Goal: Task Accomplishment & Management: Manage account settings

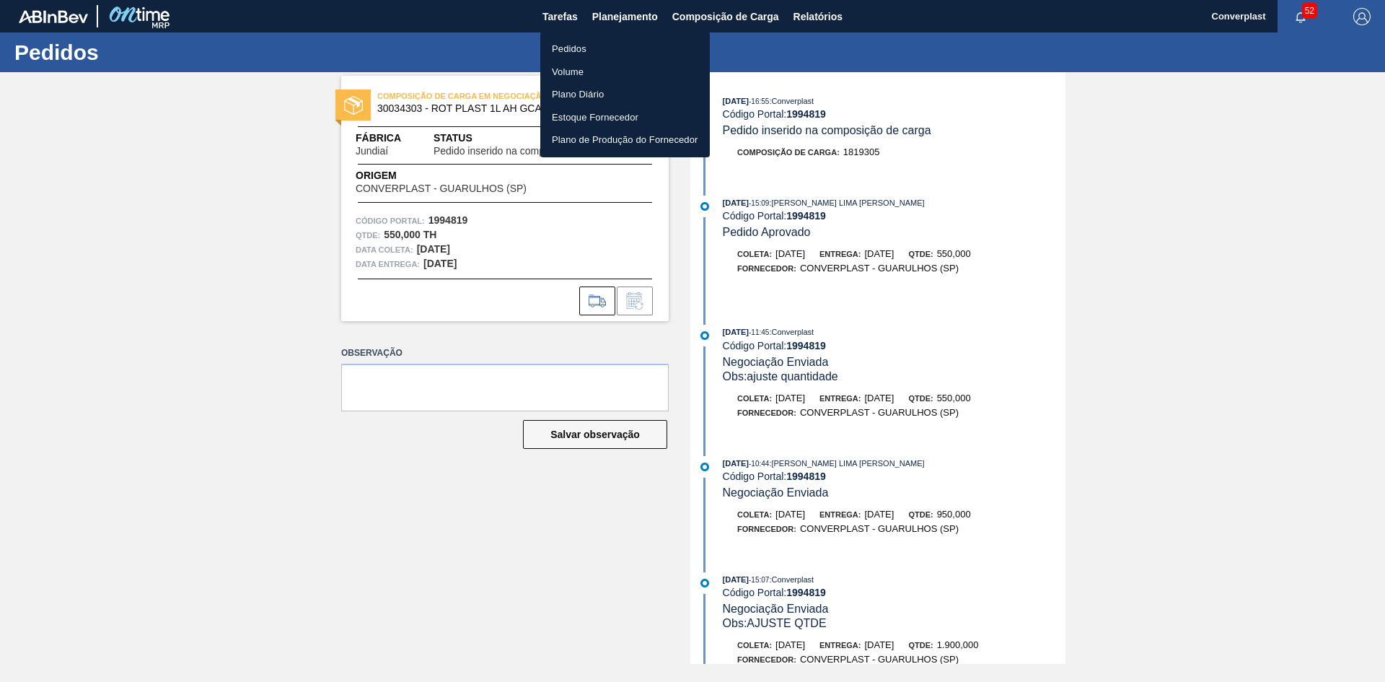
scroll to position [229, 0]
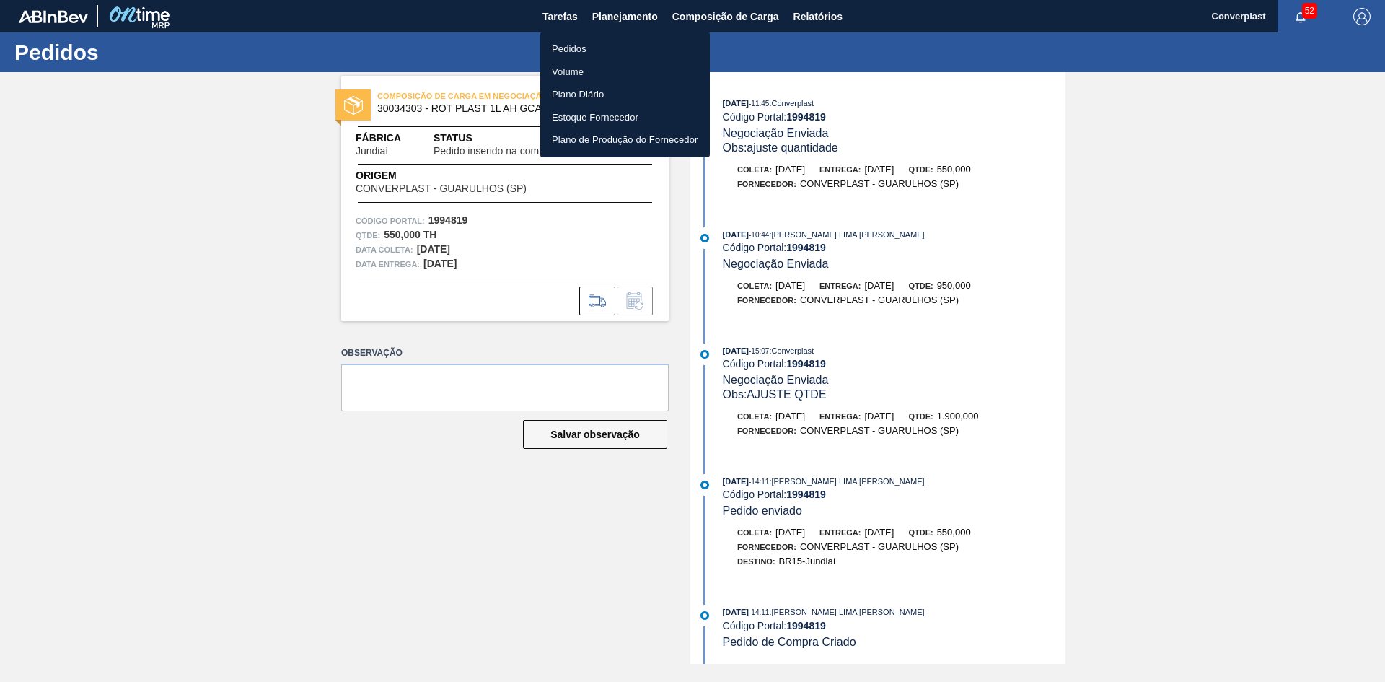
click at [594, 48] on li "Pedidos" at bounding box center [625, 49] width 170 height 23
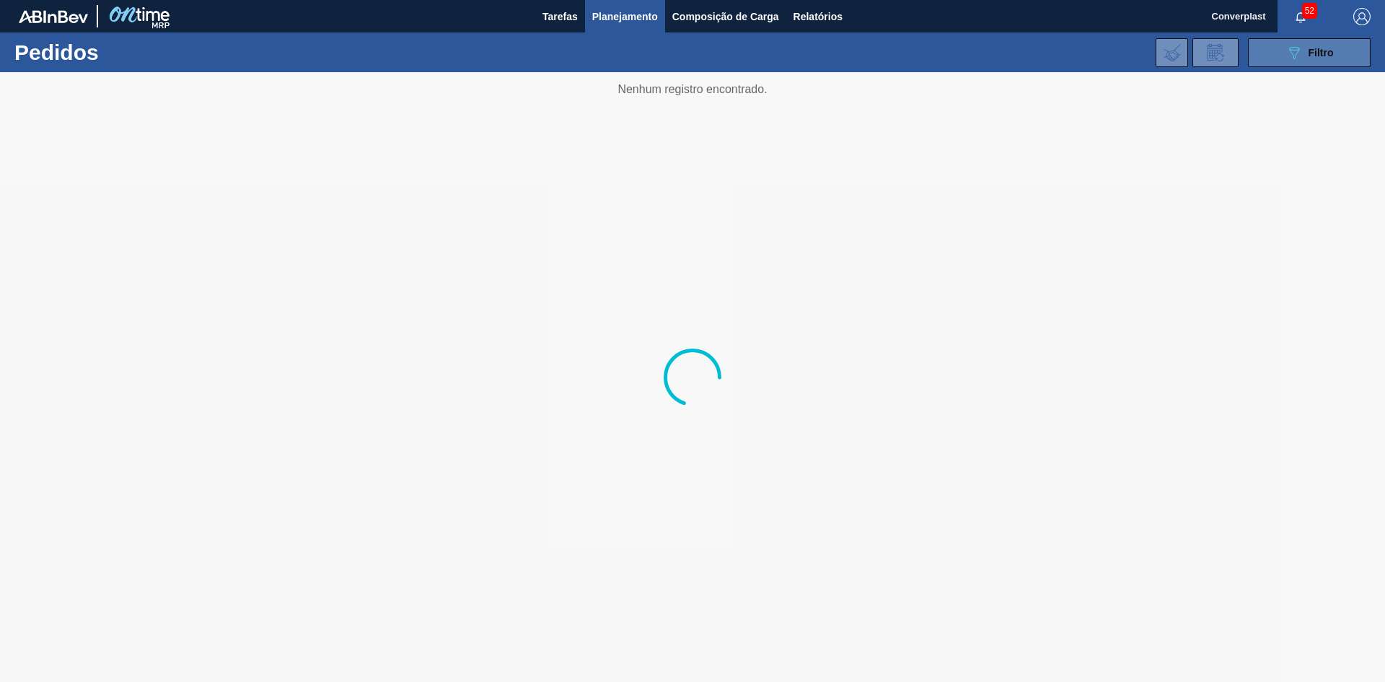
click at [1287, 63] on button "089F7B8B-B2A5-4AFE-B5C0-19BA573D28AC Filtro" at bounding box center [1309, 52] width 123 height 29
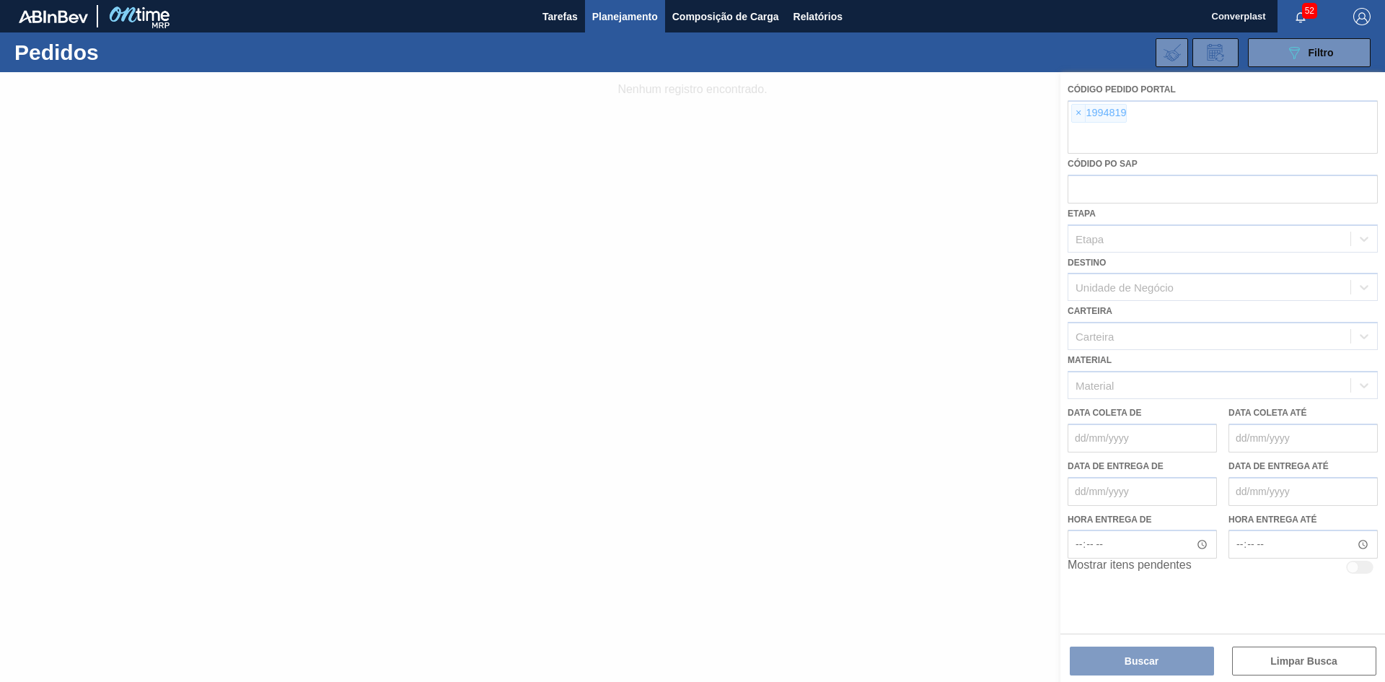
click at [1076, 114] on div at bounding box center [692, 377] width 1385 height 610
click at [1076, 115] on div at bounding box center [692, 377] width 1385 height 610
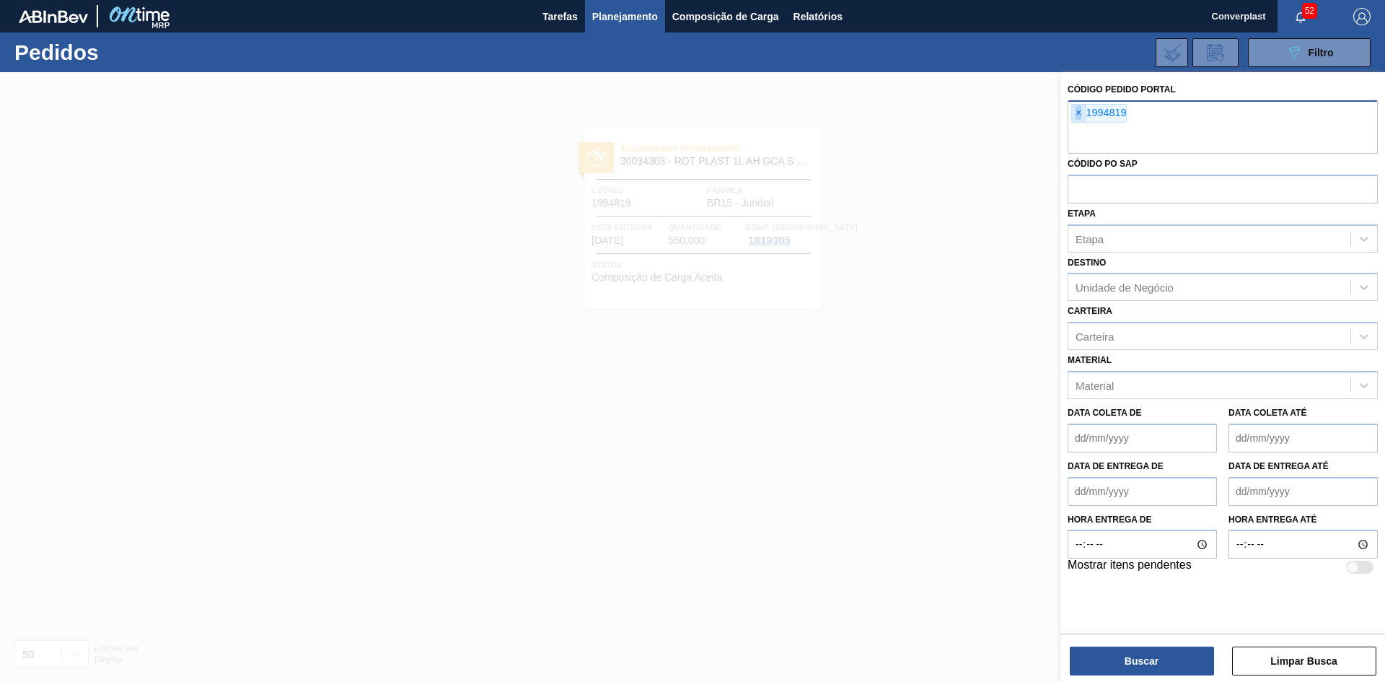
click at [1074, 114] on span "×" at bounding box center [1079, 113] width 14 height 17
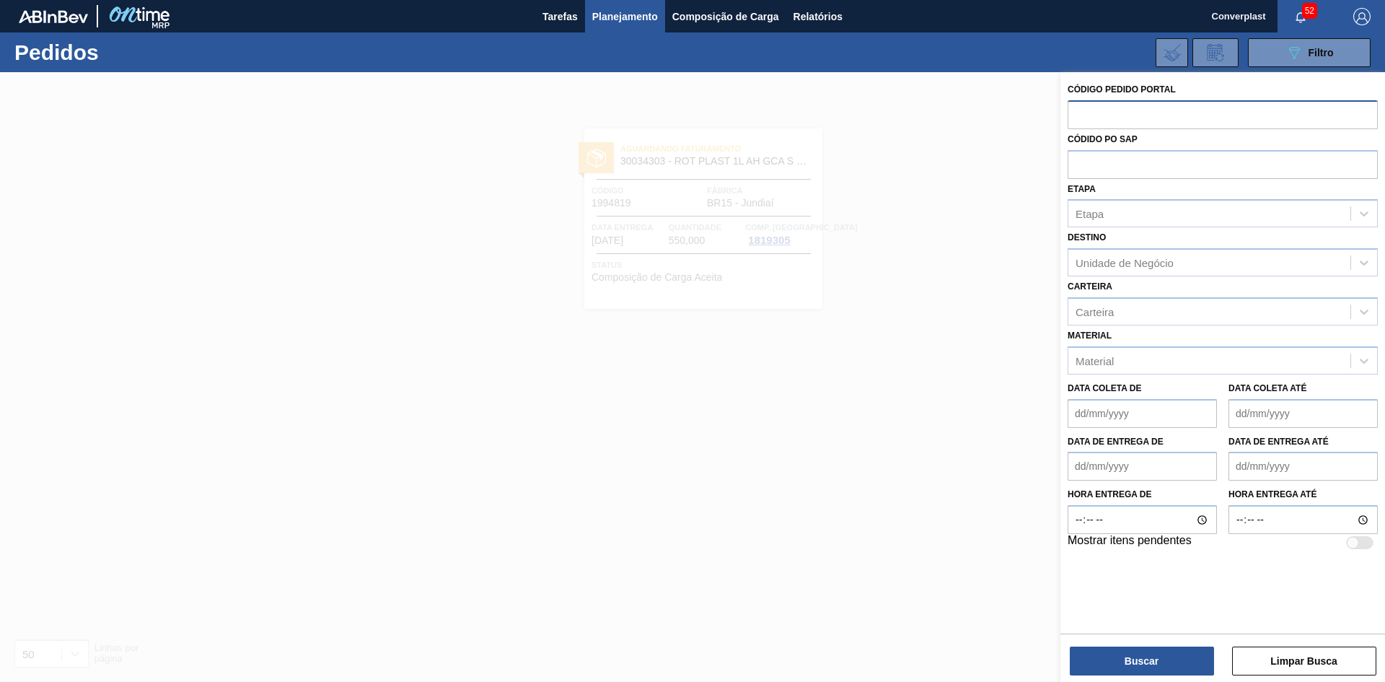
paste input "2008213"
type input "2008213"
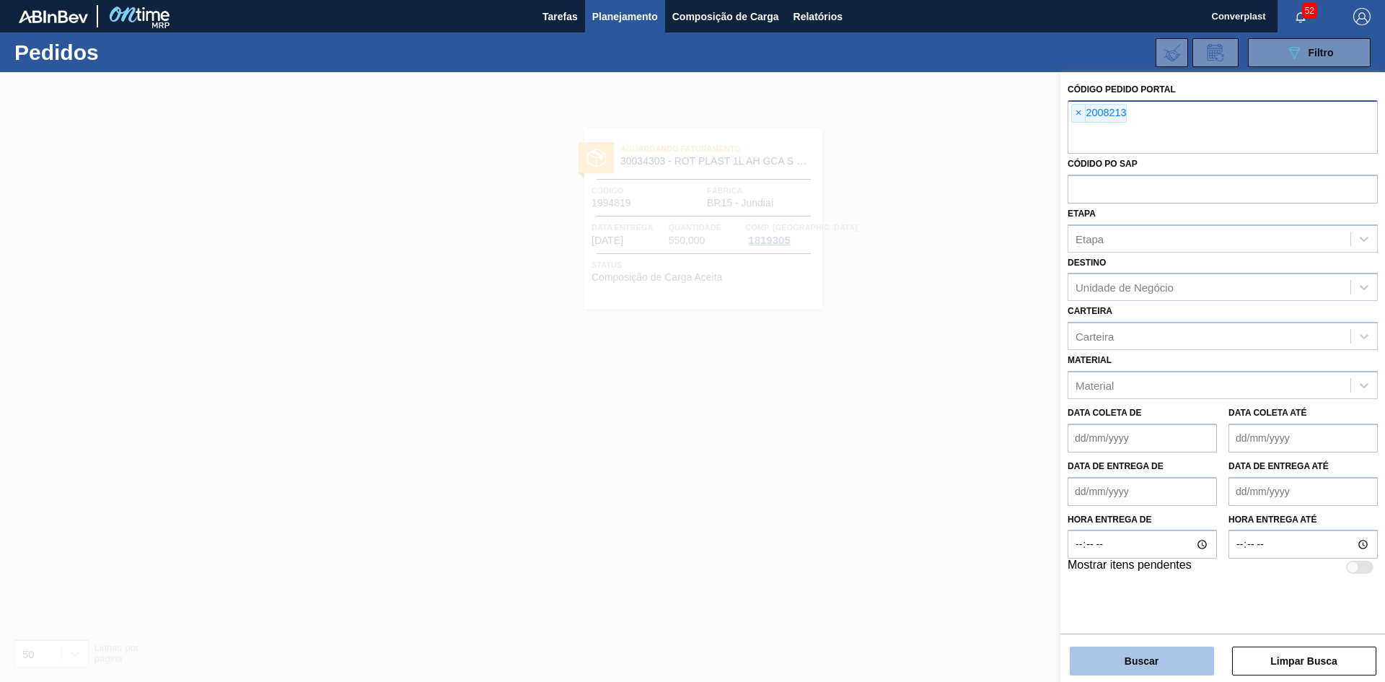
click at [1156, 662] on button "Buscar" at bounding box center [1142, 660] width 144 height 29
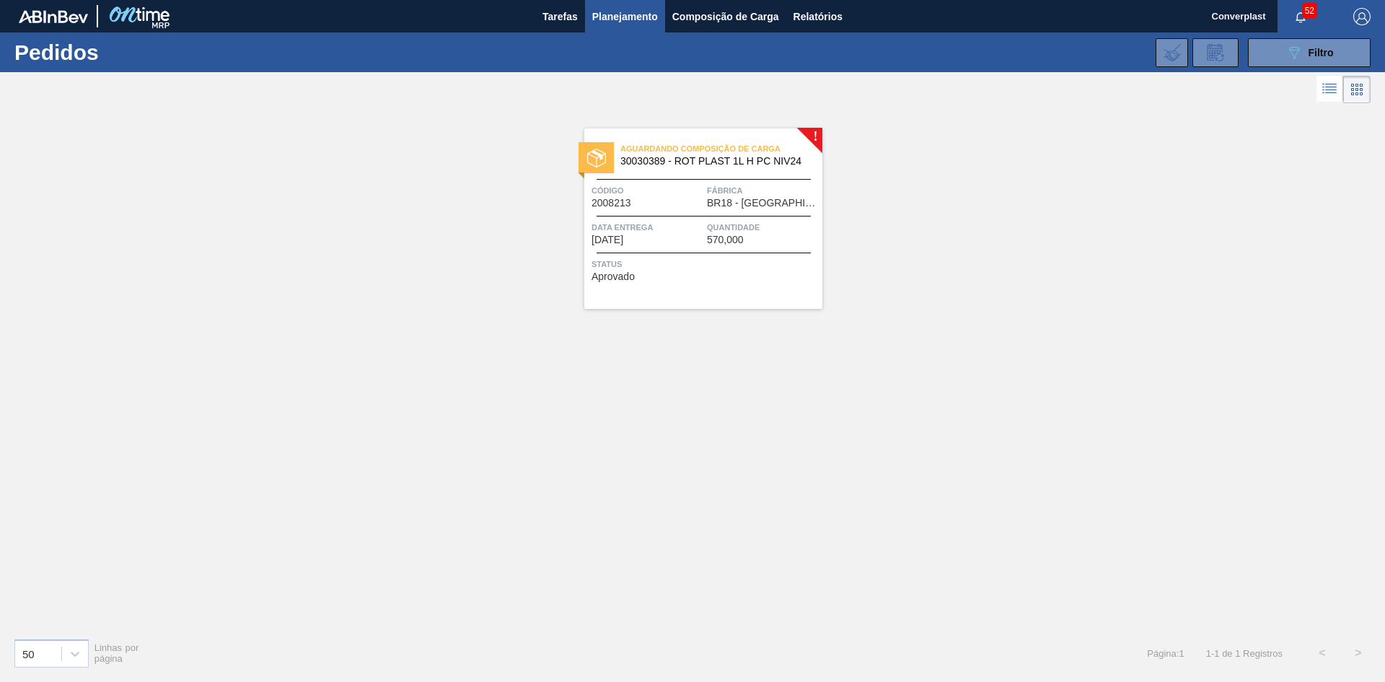
click at [683, 190] on span "Código" at bounding box center [648, 190] width 112 height 14
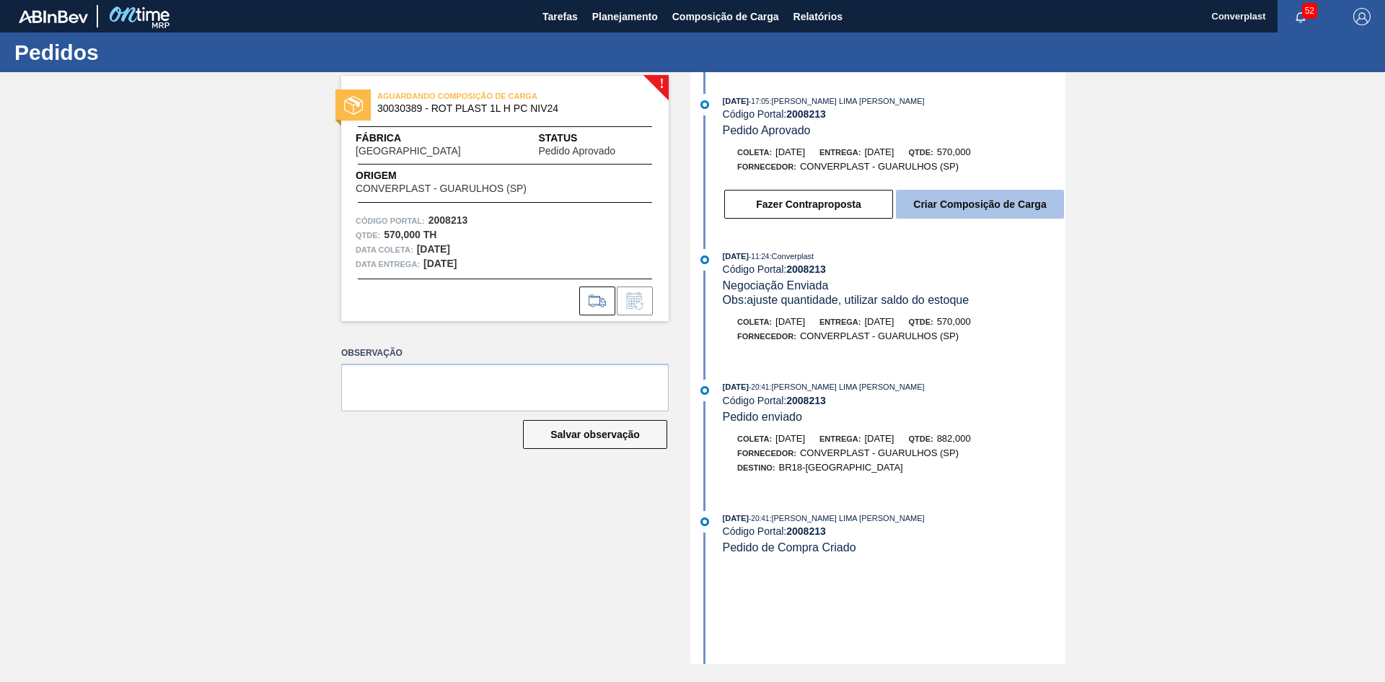
click at [951, 210] on button "Criar Composição de Carga" at bounding box center [980, 204] width 168 height 29
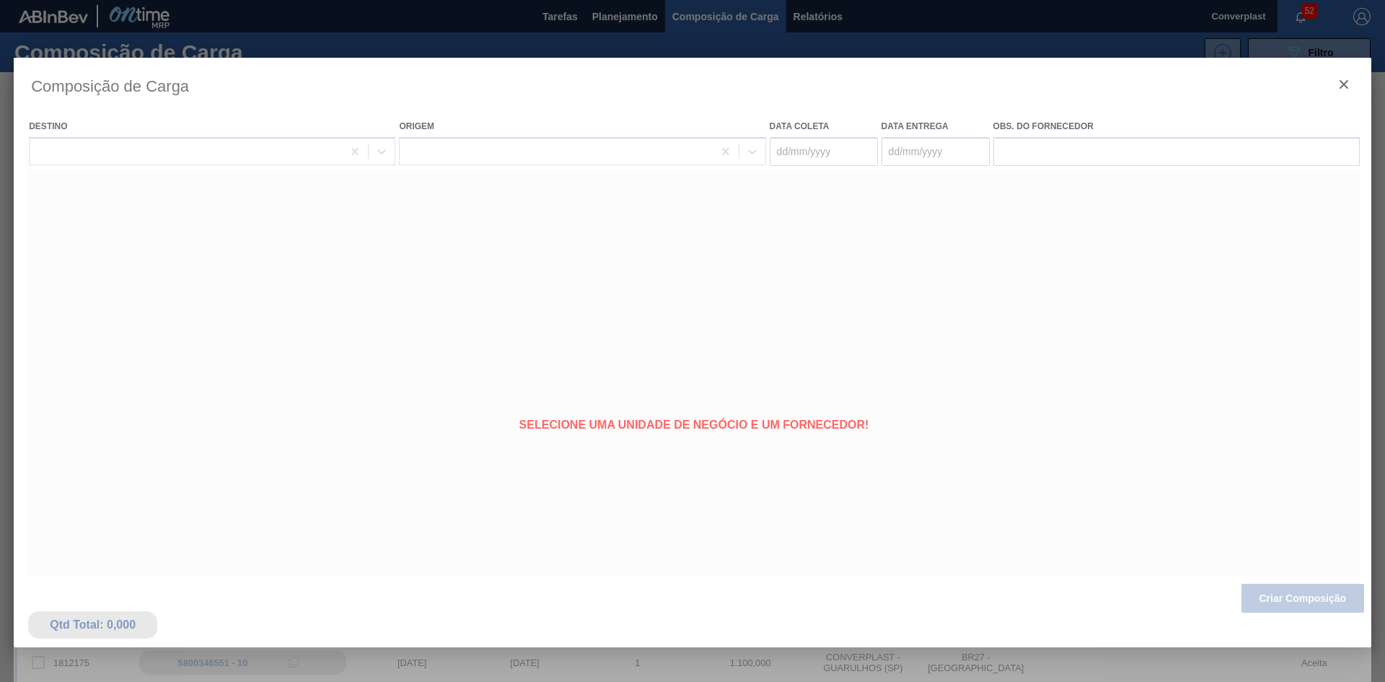
type coleta "[DATE]"
type entrega "[DATE]"
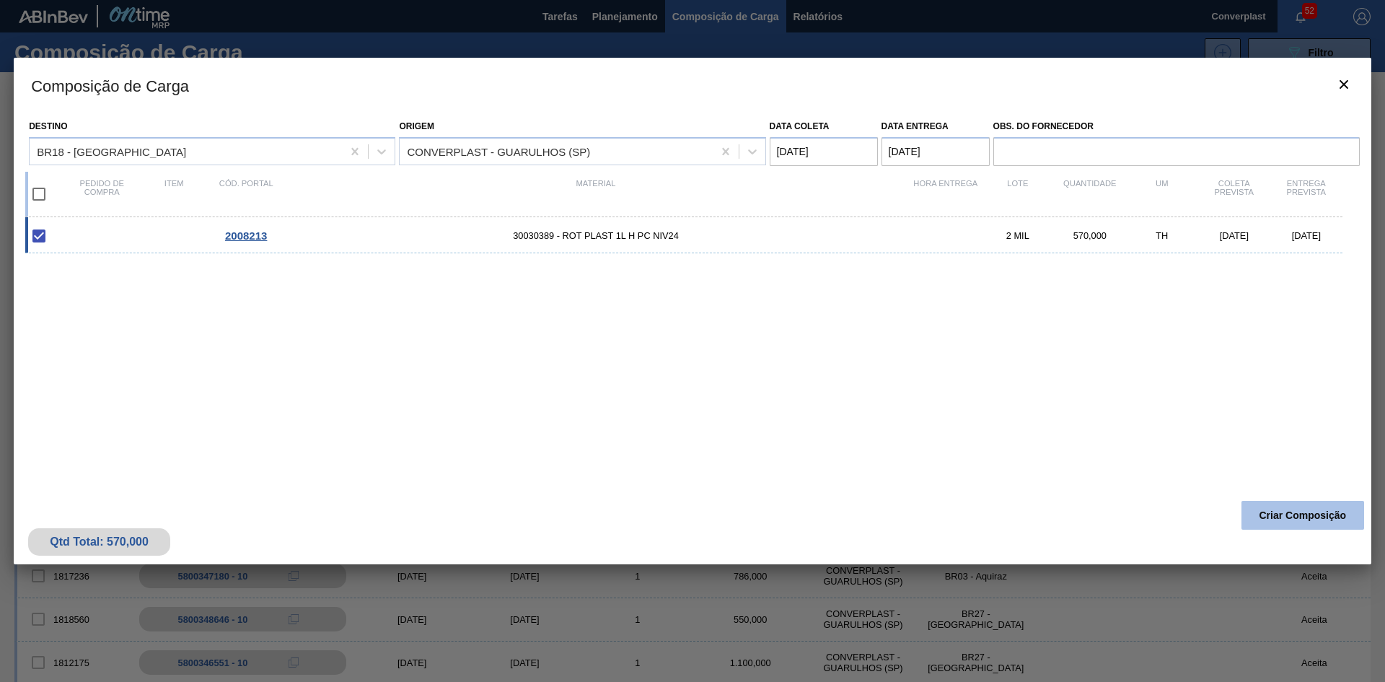
click at [1291, 508] on button "Criar Composição" at bounding box center [1303, 515] width 123 height 29
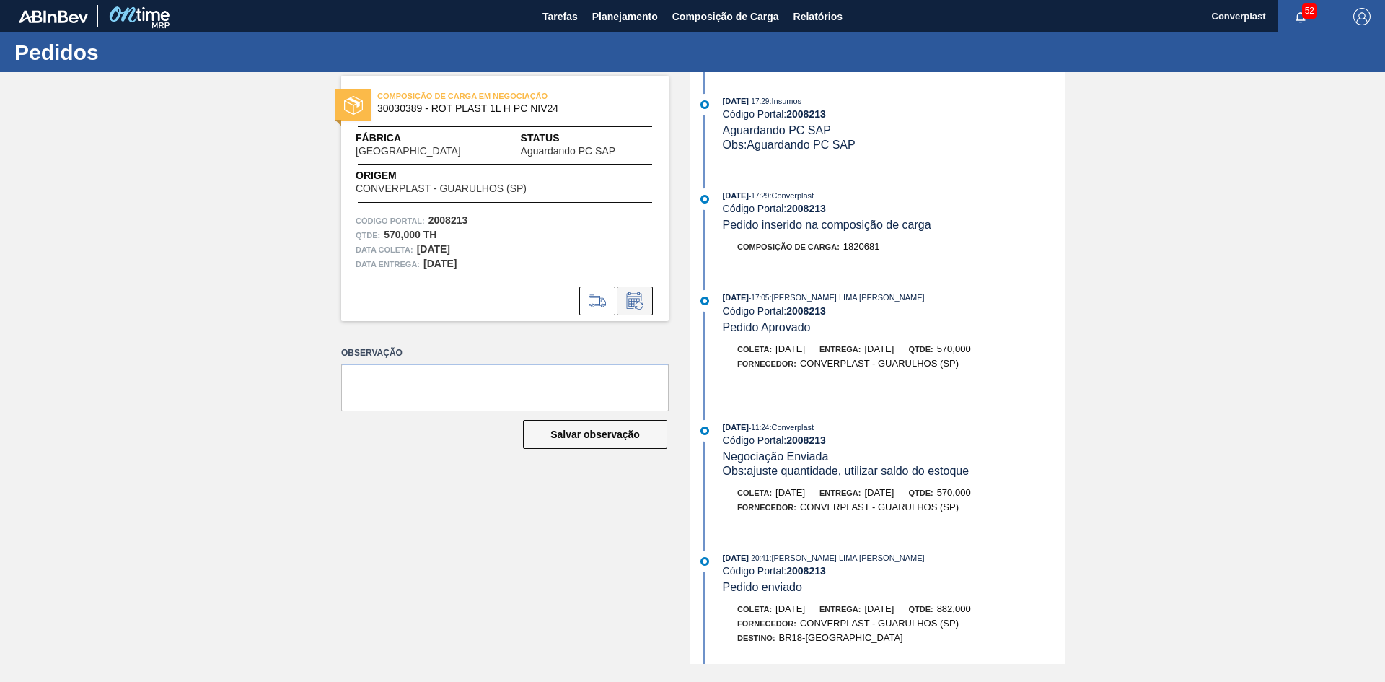
click at [644, 307] on icon at bounding box center [634, 300] width 23 height 17
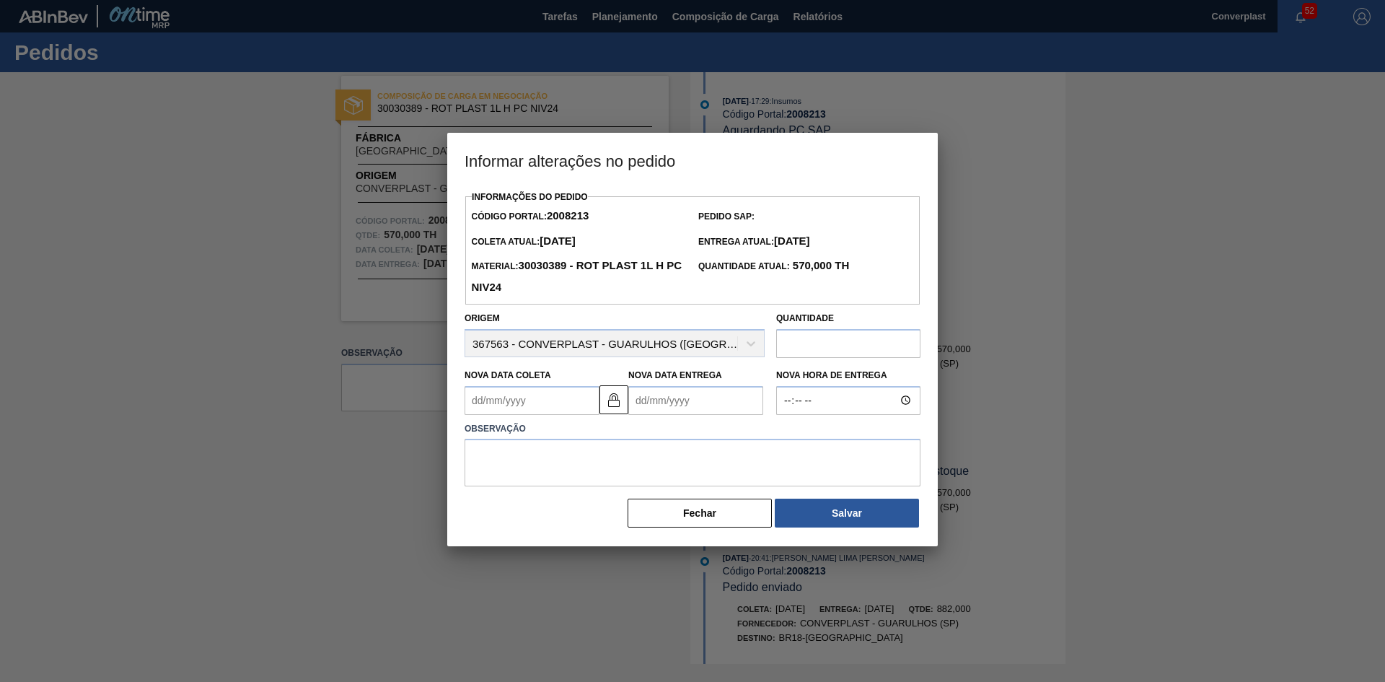
click at [648, 403] on Entrega "Nova Data Entrega" at bounding box center [695, 400] width 135 height 29
type Coleta "[DATE]"
type Entrega "1"
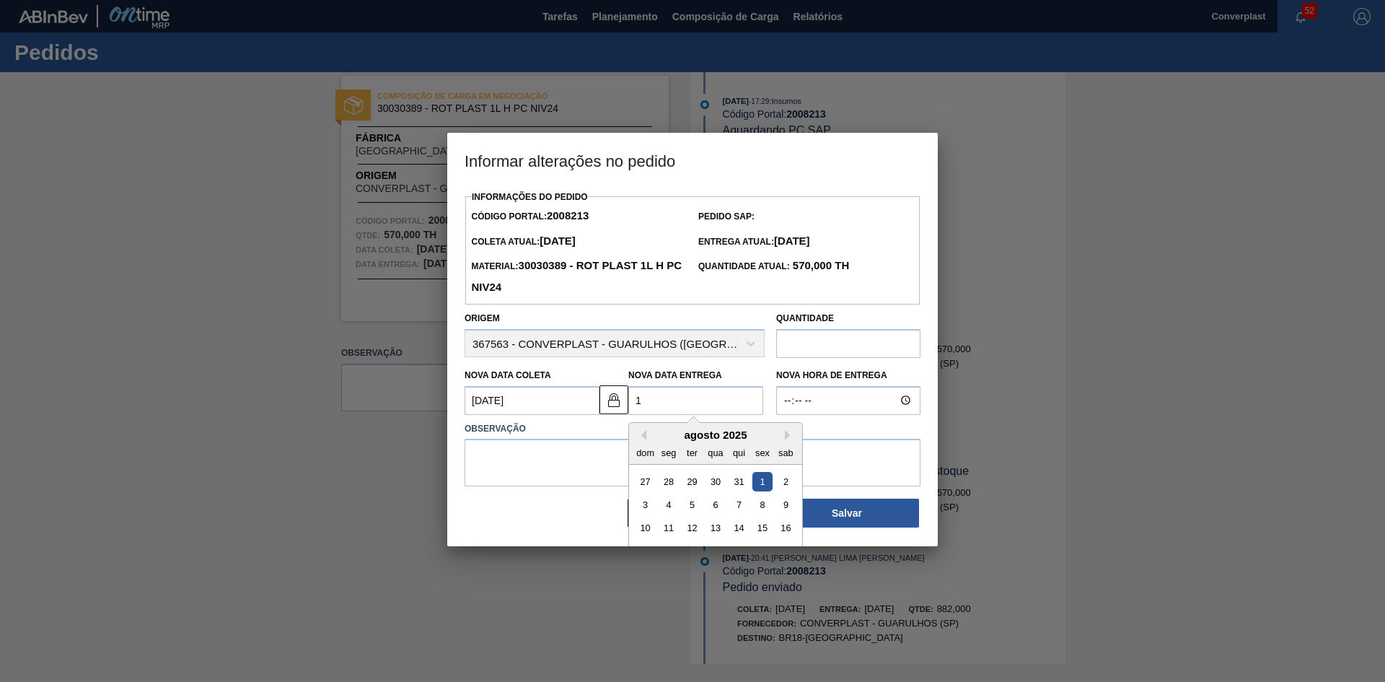
type Coleta "[DATE]"
type Entrega "17/0"
type Coleta "[DATE]"
type Entrega "17/09/2"
type Coleta "[DATE]"
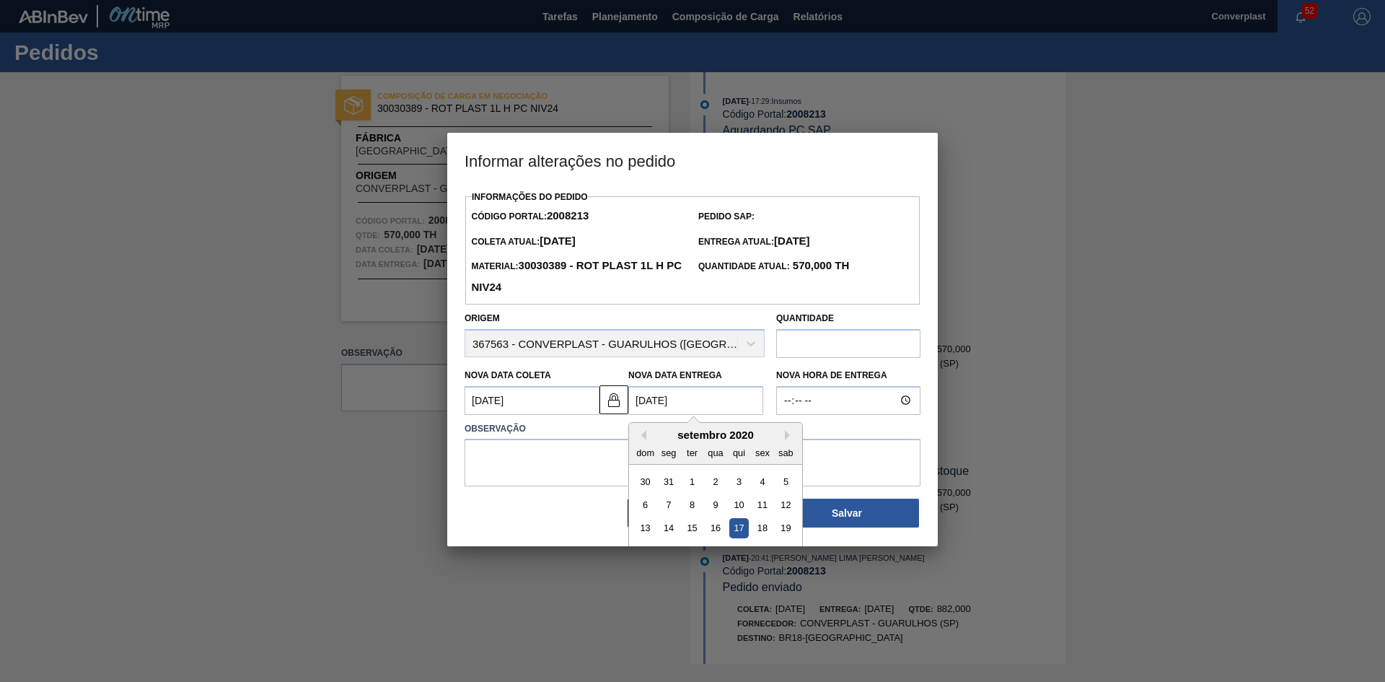
type Entrega "17/09/202"
type Coleta "[DATE]"
type Entrega "[DATE]"
click at [711, 531] on div "17" at bounding box center [715, 527] width 19 height 19
click at [540, 451] on textarea at bounding box center [693, 463] width 456 height 48
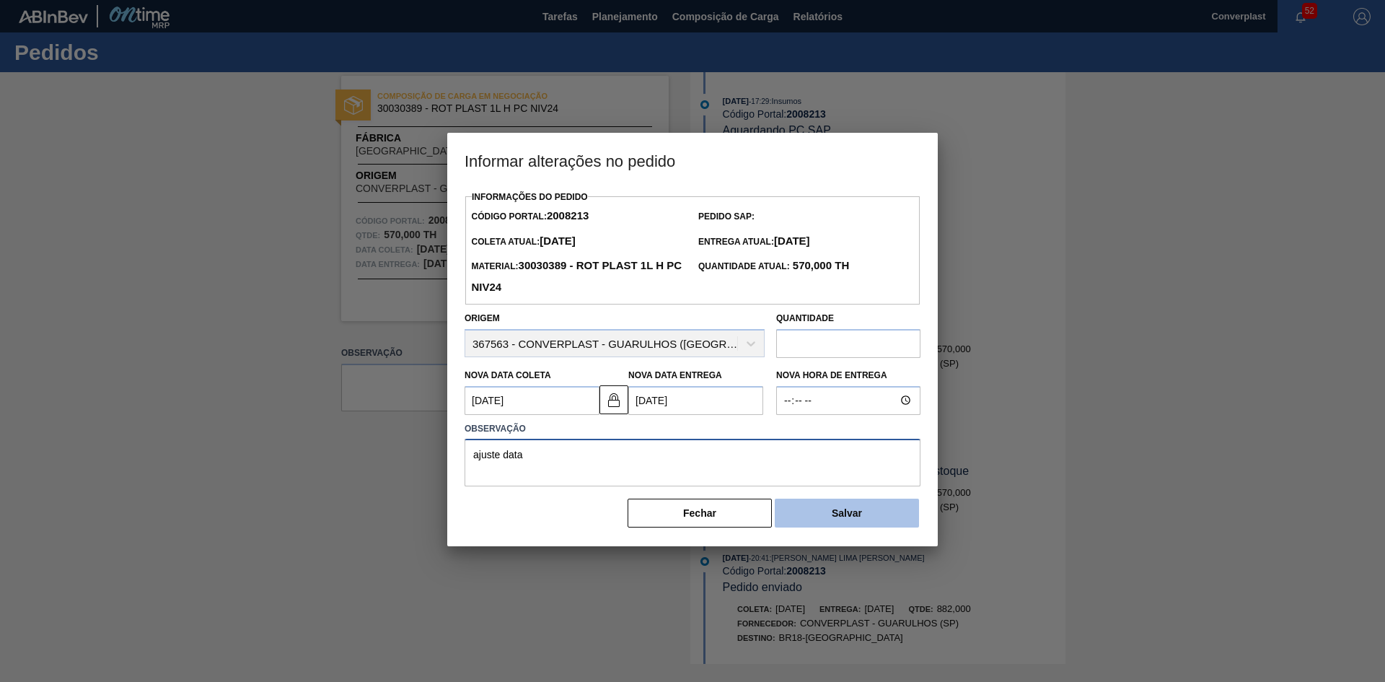
type textarea "ajuste data"
click at [795, 511] on button "Salvar" at bounding box center [847, 513] width 144 height 29
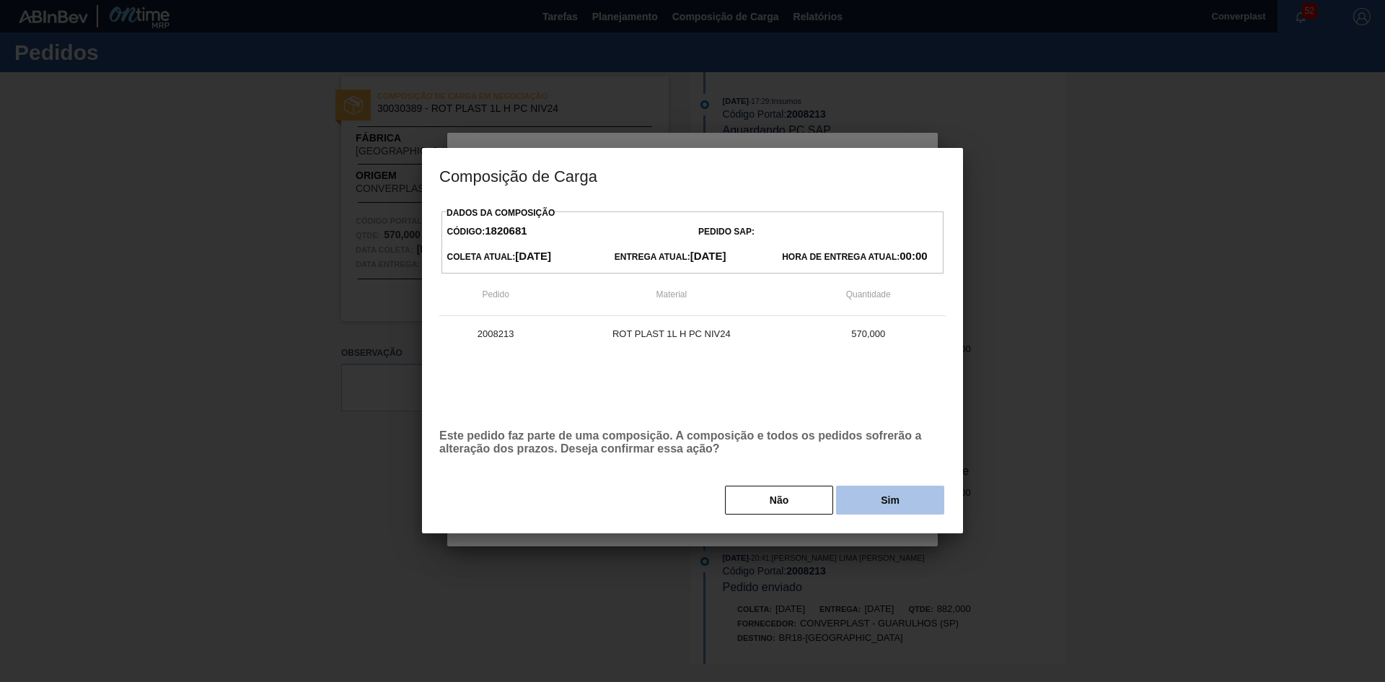
click at [849, 501] on button "Sim" at bounding box center [890, 500] width 108 height 29
